Goal: Information Seeking & Learning: Learn about a topic

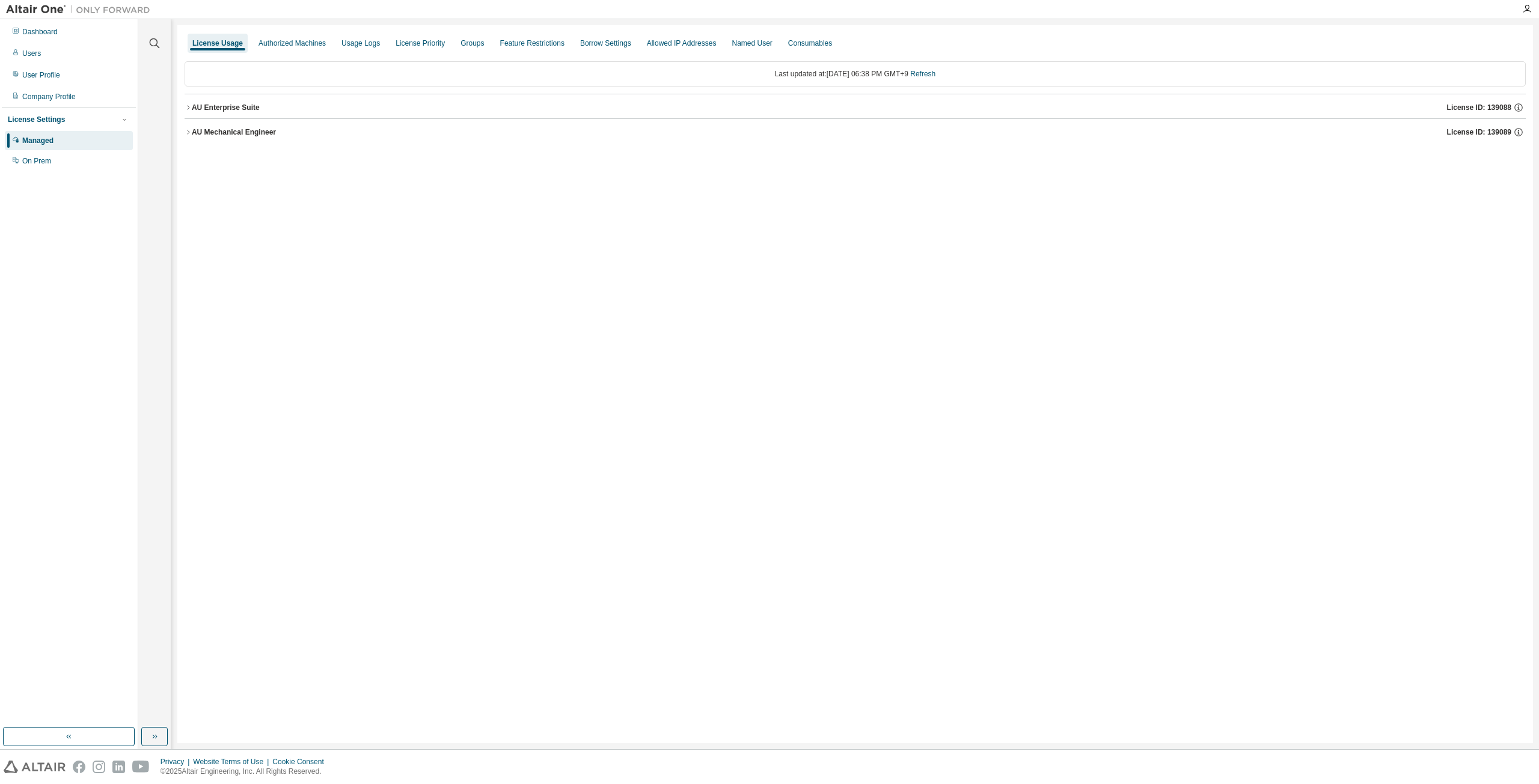
click at [186, 107] on icon "button" at bounding box center [188, 107] width 7 height 7
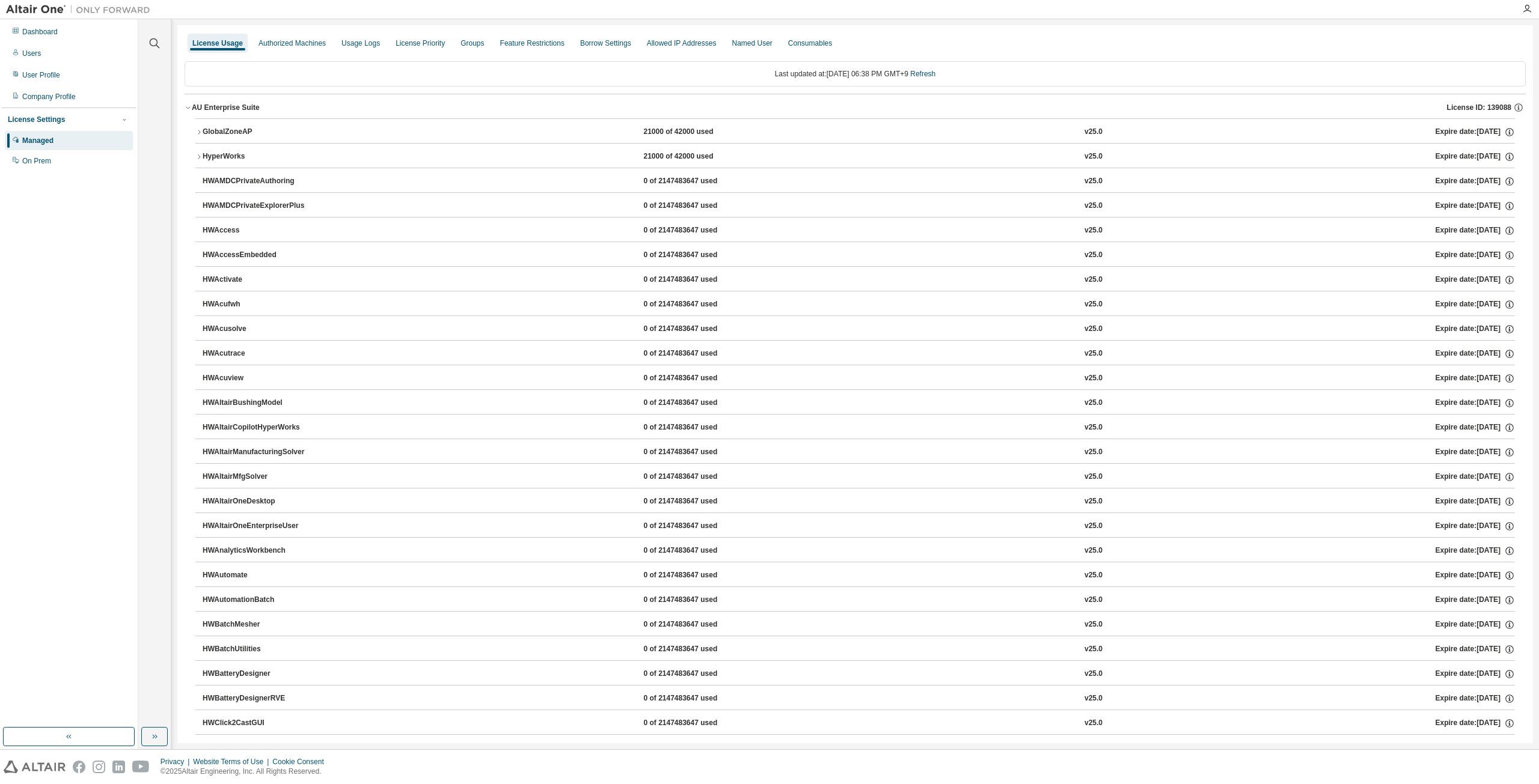
click at [188, 102] on button "AU Enterprise Suite License ID: 139088" at bounding box center [855, 107] width 1341 height 26
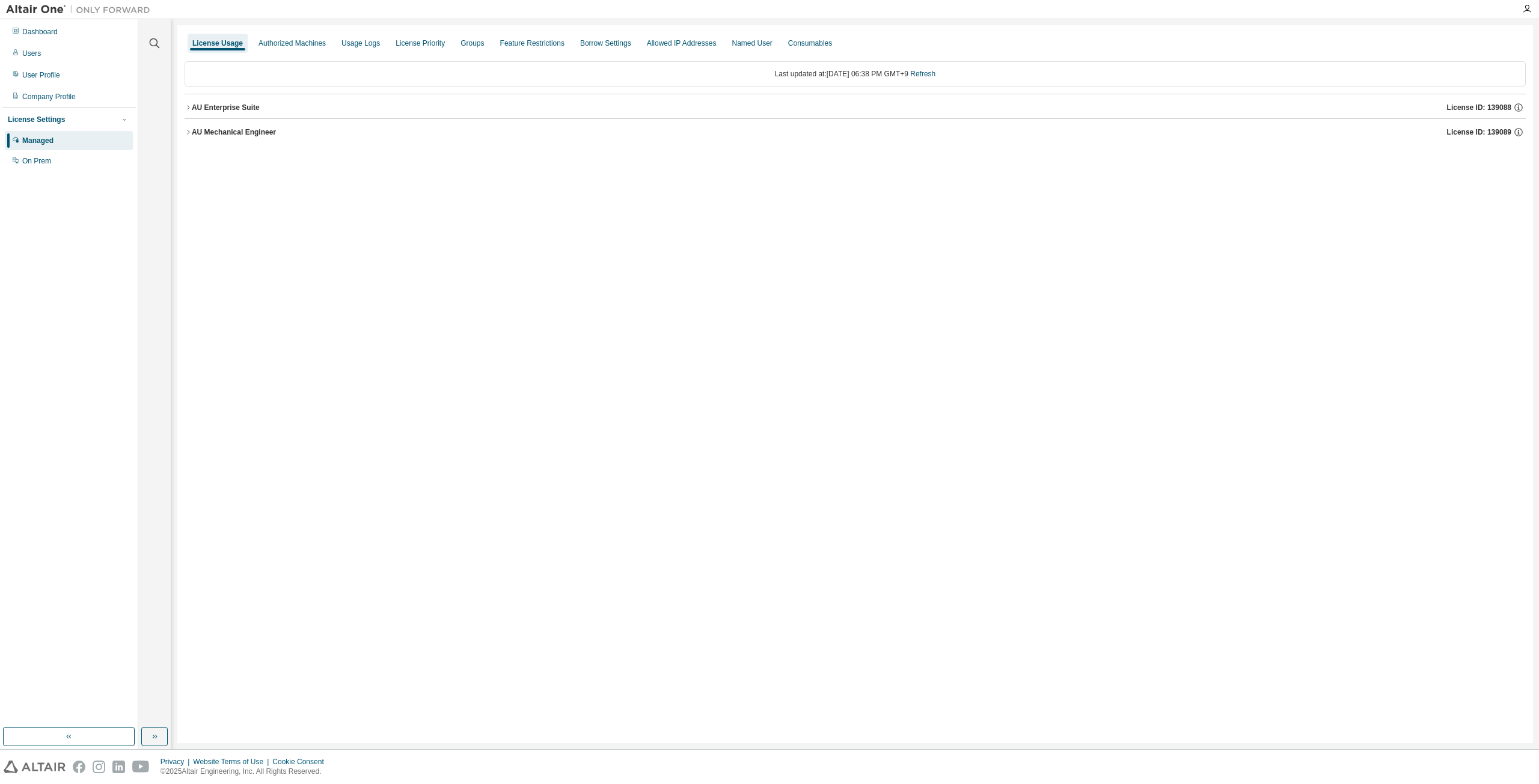
click at [189, 133] on icon "button" at bounding box center [188, 132] width 7 height 7
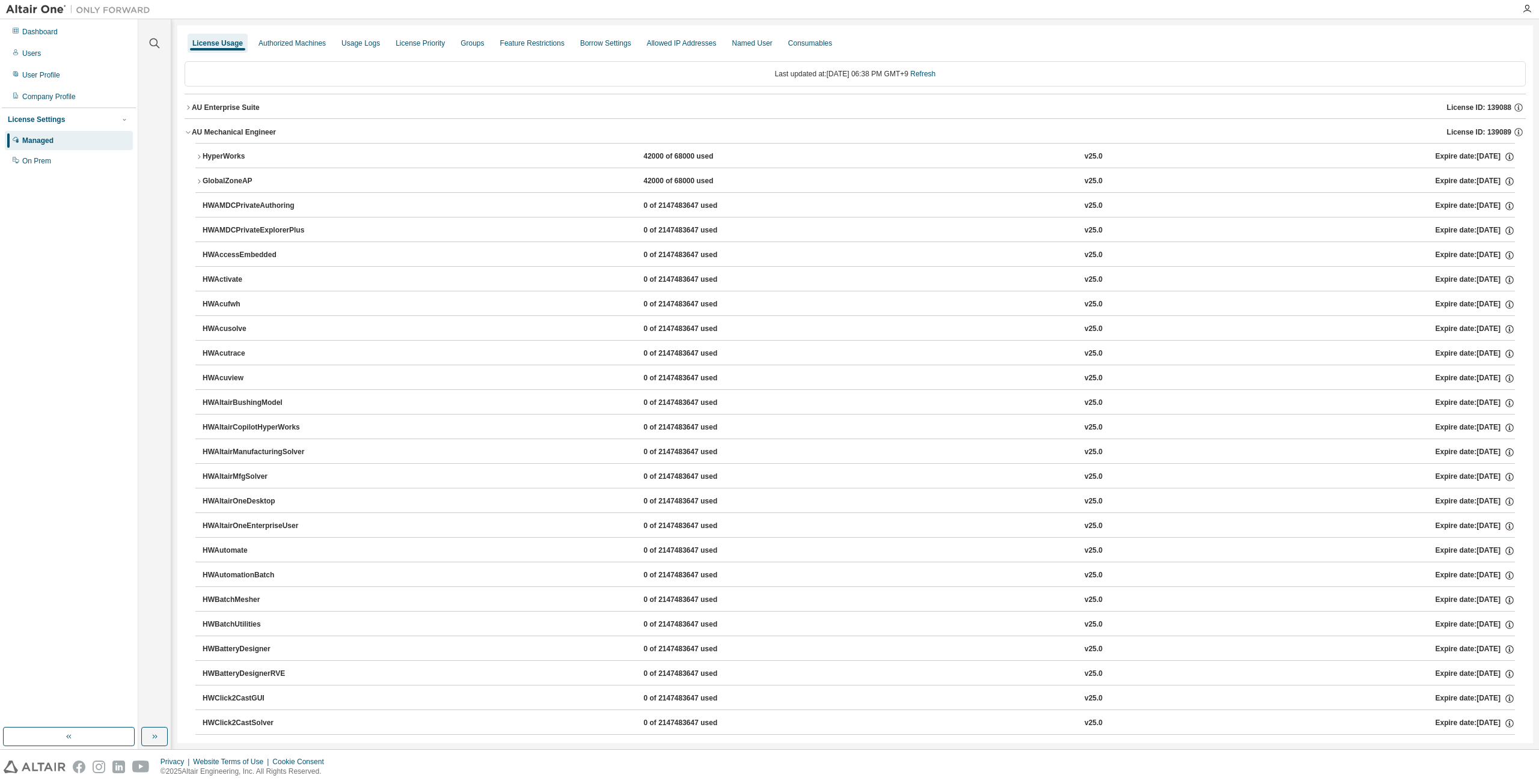
click at [189, 130] on icon "button" at bounding box center [188, 132] width 7 height 7
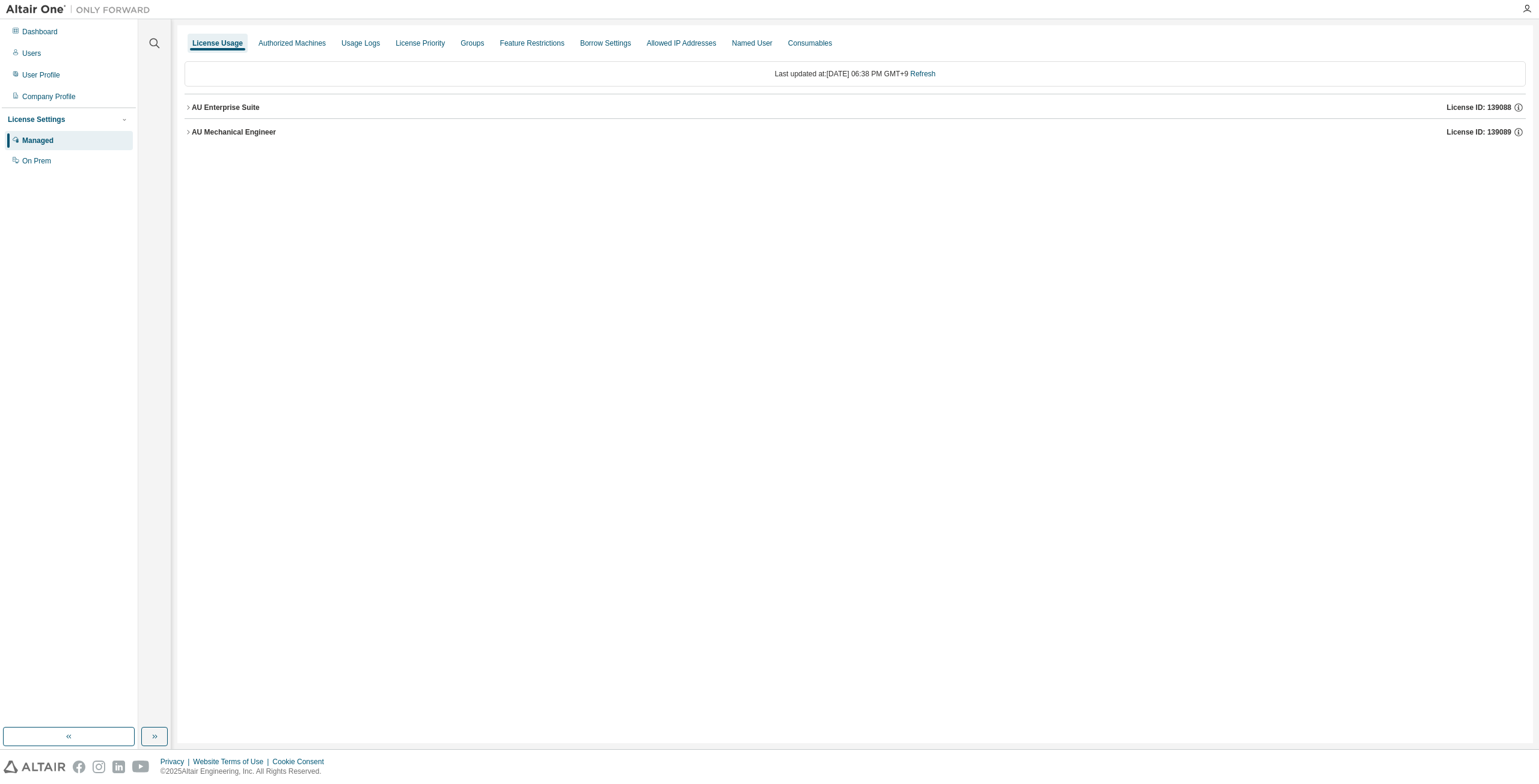
drag, startPoint x: 262, startPoint y: 442, endPoint x: 203, endPoint y: 169, distance: 279.3
click at [270, 431] on div "License Usage Authorized Machines Usage Logs License Priority Groups Feature Re…" at bounding box center [854, 385] width 1356 height 718
click at [187, 133] on icon "button" at bounding box center [188, 132] width 7 height 7
click at [193, 107] on div "AU Enterprise Suite" at bounding box center [226, 108] width 68 height 10
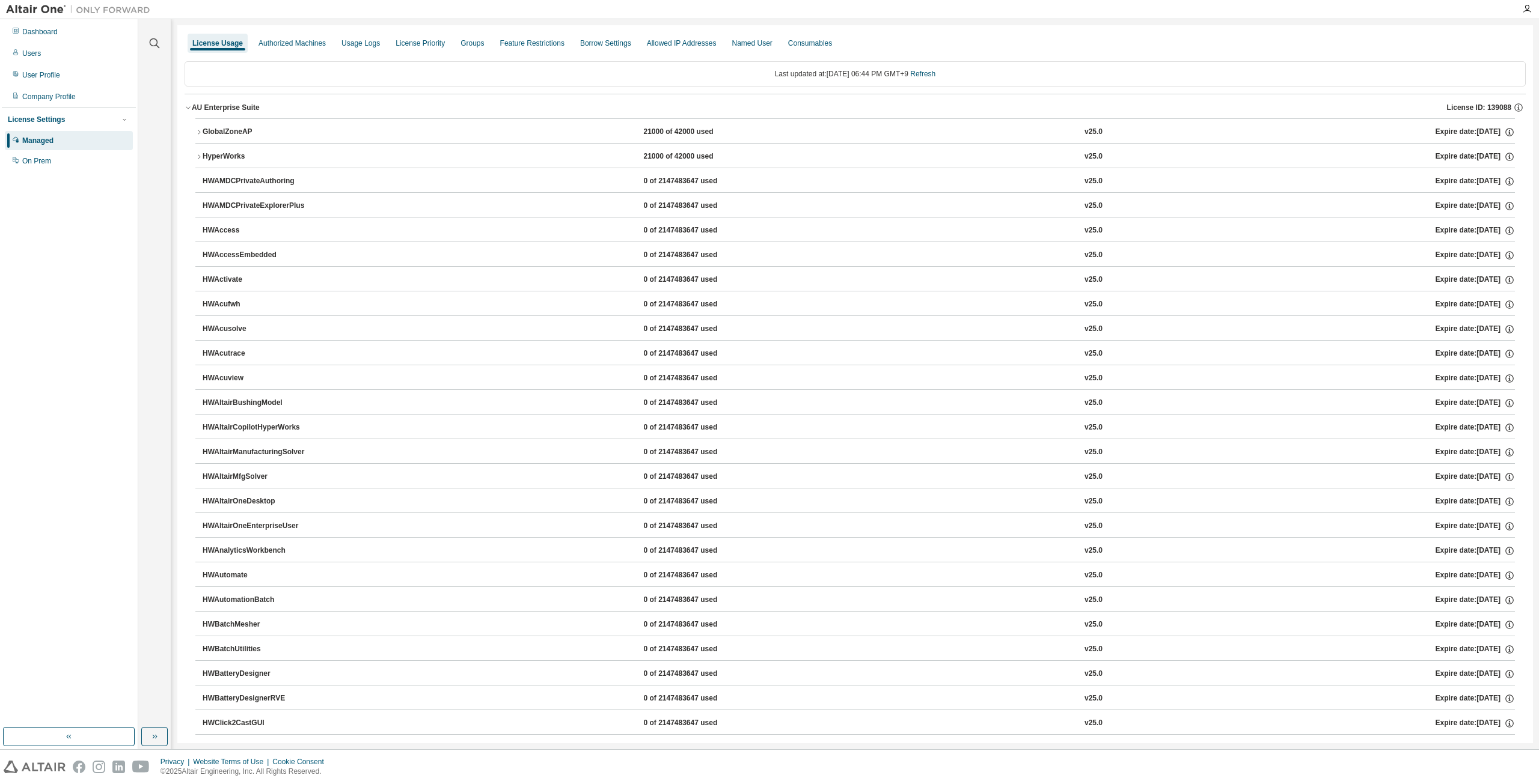
click at [188, 108] on icon "button" at bounding box center [188, 108] width 4 height 2
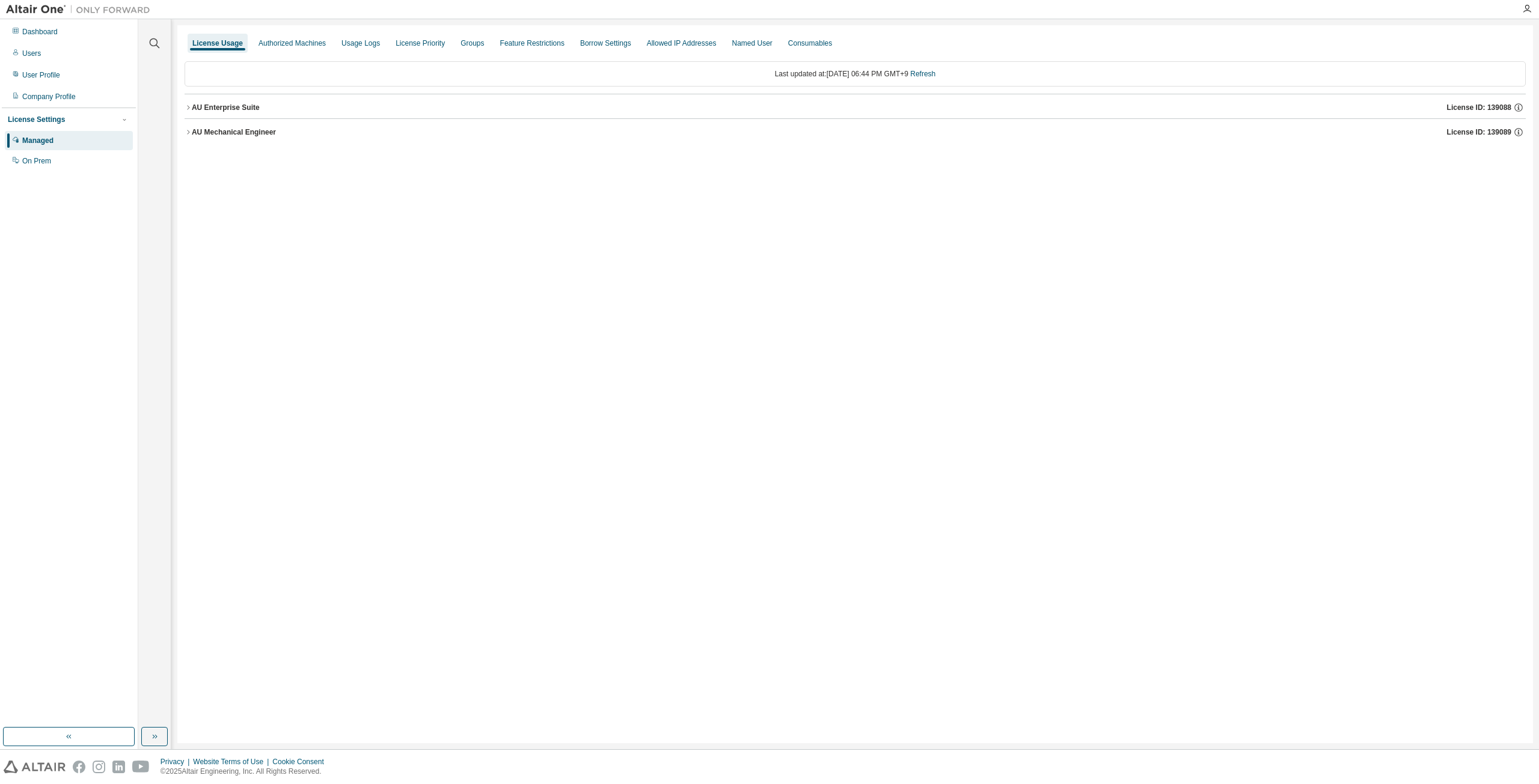
click at [191, 139] on button "AU Mechanical Engineer License ID: 139089" at bounding box center [855, 131] width 1341 height 26
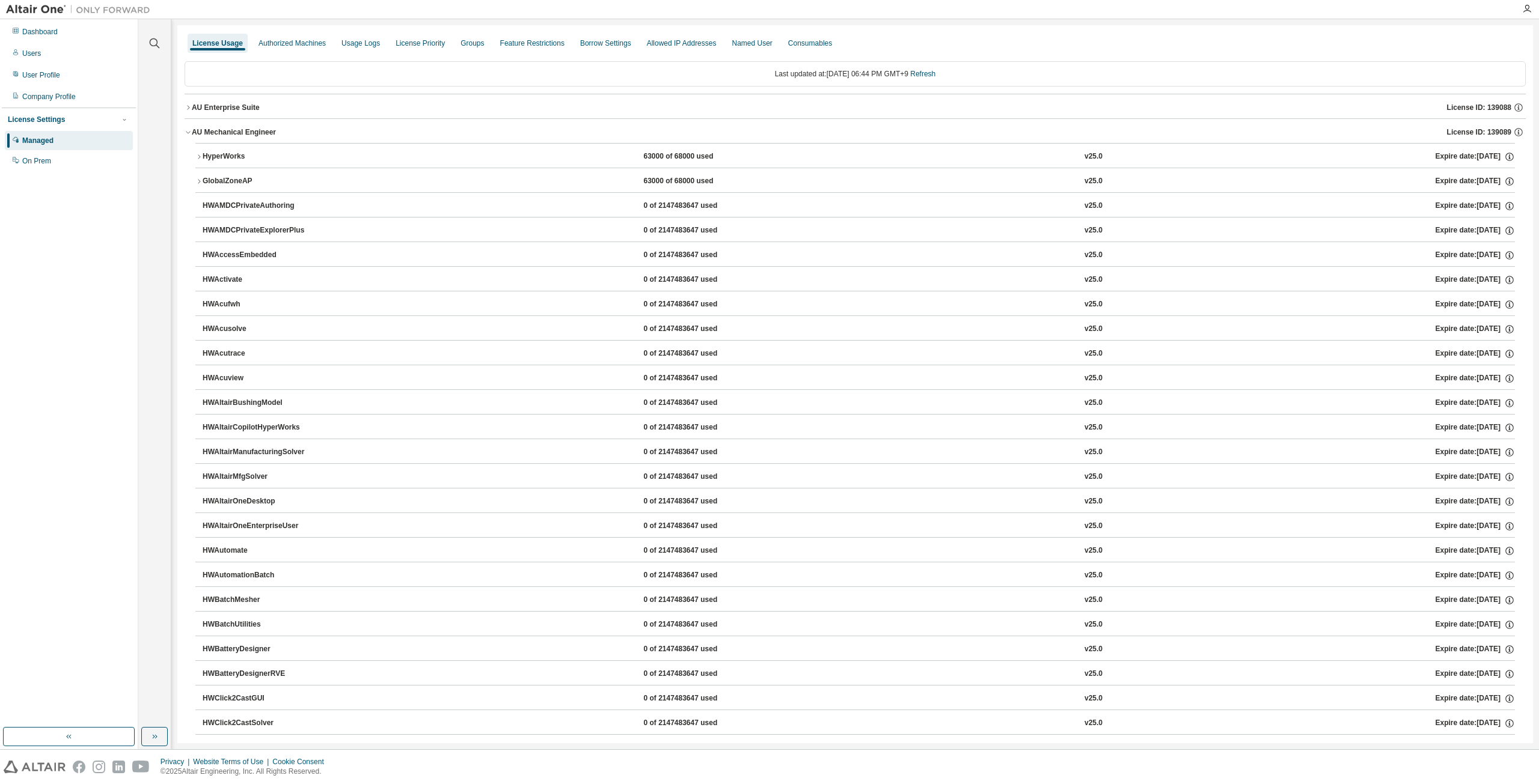
click at [188, 135] on icon "button" at bounding box center [188, 132] width 7 height 7
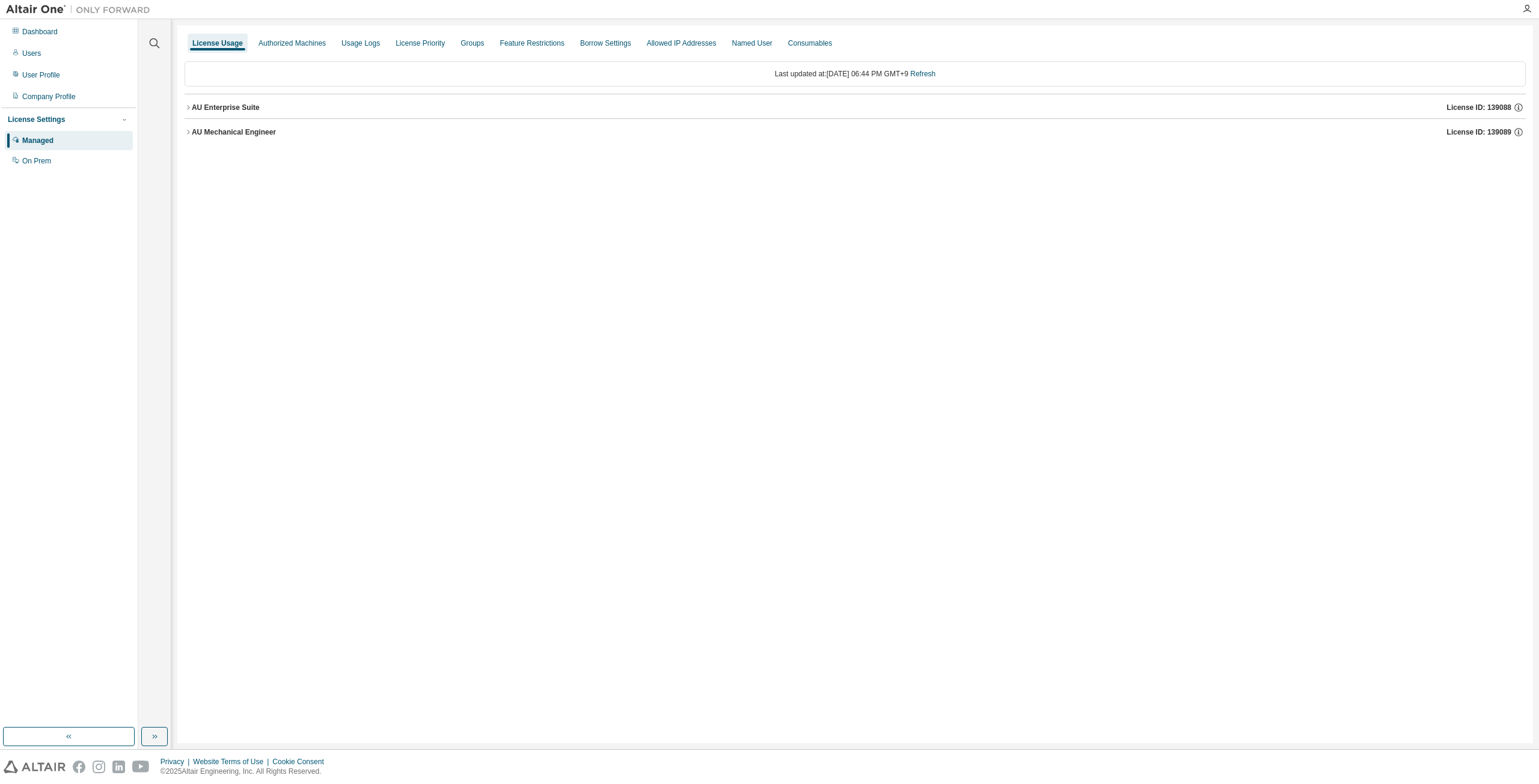
click at [862, 141] on button "AU Mechanical Engineer License ID: 139089" at bounding box center [855, 131] width 1341 height 26
